Goal: Task Accomplishment & Management: Manage account settings

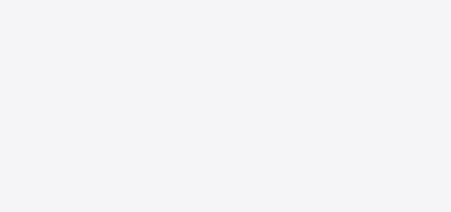
click at [142, 60] on div at bounding box center [225, 106] width 451 height 212
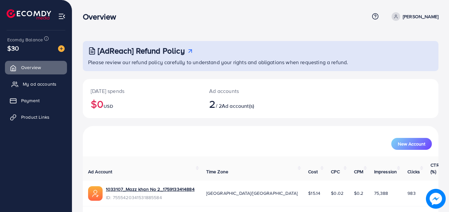
click at [34, 84] on span "My ad accounts" at bounding box center [40, 84] width 34 height 7
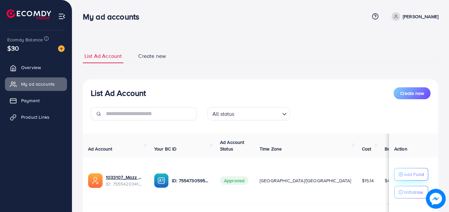
click at [410, 176] on p "Add Fund" at bounding box center [414, 174] width 20 height 8
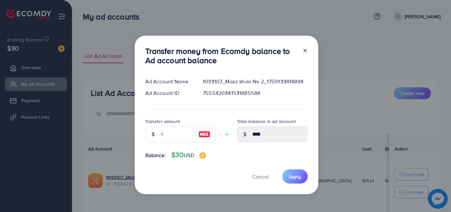
click at [304, 50] on line at bounding box center [305, 50] width 3 height 3
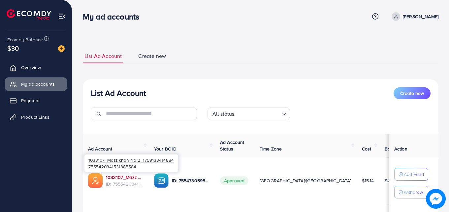
click at [126, 174] on link "1033107_Mazz khan No 2_1759133414884" at bounding box center [125, 177] width 38 height 7
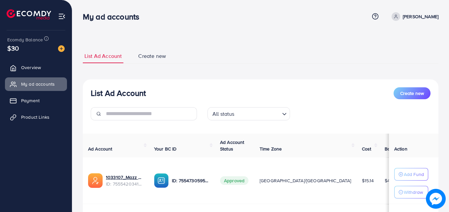
drag, startPoint x: 35, startPoint y: 20, endPoint x: 48, endPoint y: 10, distance: 16.7
click at [48, 10] on li at bounding box center [32, 15] width 50 height 26
click at [52, 29] on div "Ecomdy Balance $30 Overview My ad accounts Payment Product Links" at bounding box center [36, 106] width 72 height 212
drag, startPoint x: 18, startPoint y: 48, endPoint x: 5, endPoint y: 45, distance: 14.2
click at [5, 45] on div "Ecomdy Balance $30 Overview My ad accounts Payment Product Links" at bounding box center [36, 106] width 72 height 212
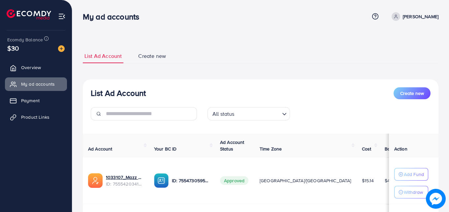
click at [28, 55] on div "Ecomdy Balance $30" at bounding box center [35, 44] width 61 height 28
drag, startPoint x: 18, startPoint y: 45, endPoint x: 10, endPoint y: 52, distance: 11.1
click at [8, 52] on span "$30" at bounding box center [13, 48] width 12 height 10
click at [11, 52] on span "$30" at bounding box center [13, 48] width 12 height 10
click at [14, 43] on span "Ecomdy Balance" at bounding box center [25, 39] width 36 height 7
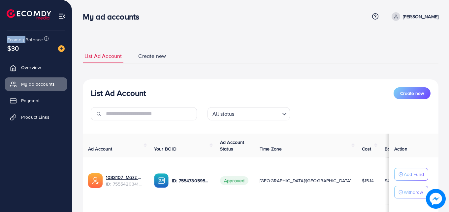
click at [14, 43] on span "Ecomdy Balance" at bounding box center [25, 39] width 36 height 7
click at [14, 49] on span "$30" at bounding box center [13, 48] width 12 height 10
click at [38, 61] on link "Overview" at bounding box center [36, 67] width 62 height 13
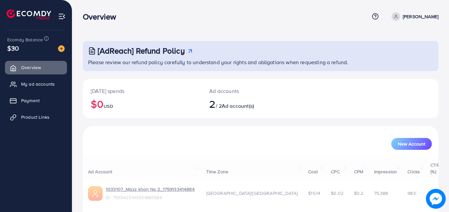
click at [32, 52] on div "$30" at bounding box center [35, 48] width 57 height 10
